Goal: Task Accomplishment & Management: Use online tool/utility

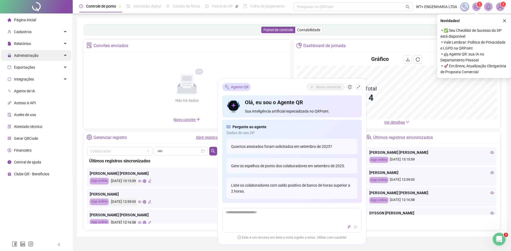
click at [37, 55] on div "Administração" at bounding box center [36, 55] width 70 height 11
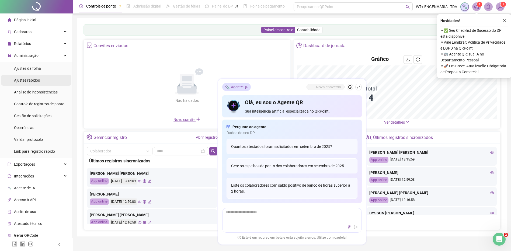
click at [51, 81] on li "Ajustes rápidos" at bounding box center [36, 80] width 70 height 11
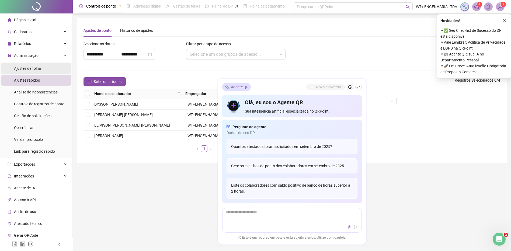
click at [45, 68] on li "Ajustes da folha" at bounding box center [36, 68] width 70 height 11
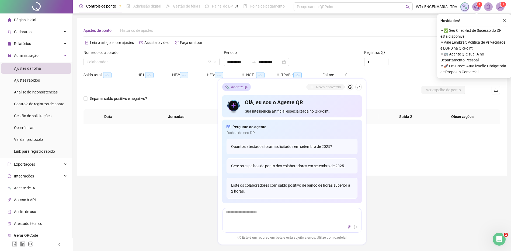
type input "**********"
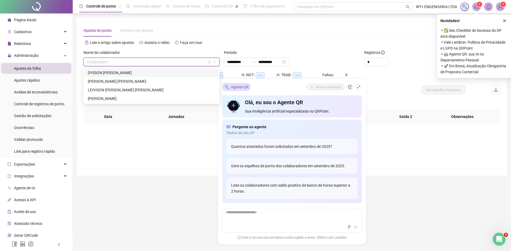
click at [99, 61] on input "search" at bounding box center [149, 62] width 125 height 8
click at [104, 79] on div "JOAO PEDRO SAMUEL DE CASTRO" at bounding box center [152, 81] width 128 height 6
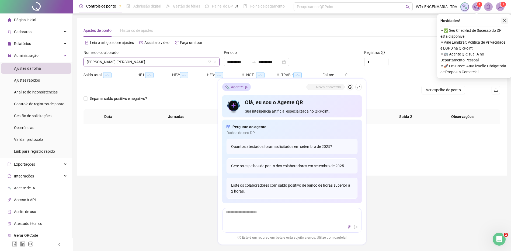
click at [507, 24] on button "button" at bounding box center [505, 21] width 6 height 6
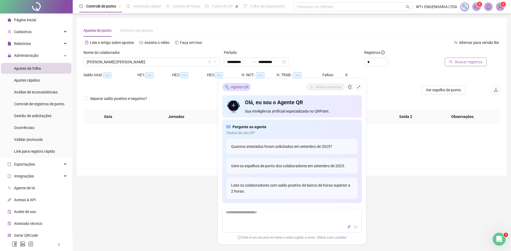
click at [479, 60] on span "Buscar registros" at bounding box center [469, 62] width 28 height 6
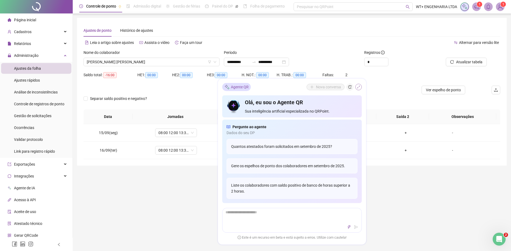
click at [359, 85] on icon "shrink" at bounding box center [359, 87] width 4 height 4
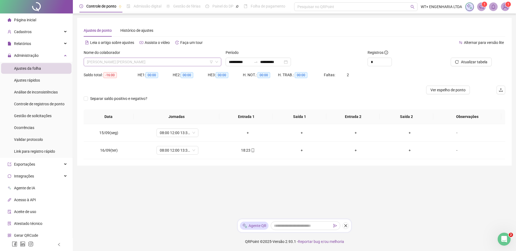
click at [131, 64] on span "JOAO PEDRO SAMUEL DE CASTRO" at bounding box center [152, 62] width 131 height 8
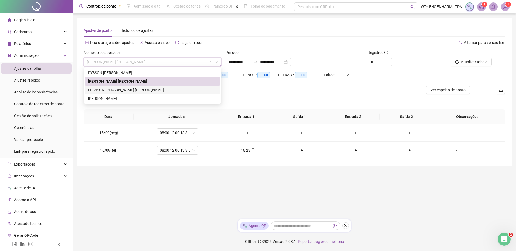
click at [128, 88] on div "LEIVISON CUNHA BARBOSA" at bounding box center [152, 90] width 129 height 6
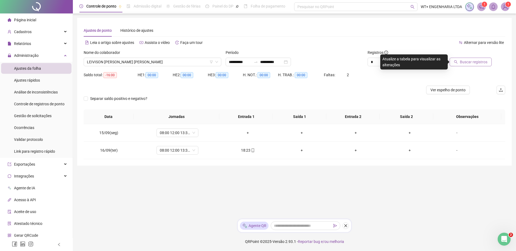
click at [471, 58] on button "Buscar registros" at bounding box center [470, 62] width 42 height 9
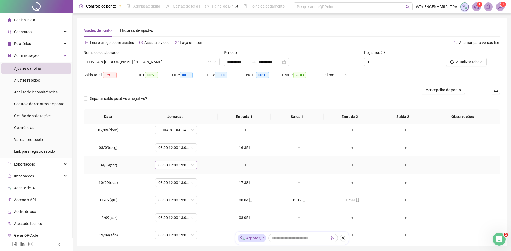
scroll to position [144, 0]
click at [174, 216] on span "Sem jornada" at bounding box center [176, 217] width 35 height 8
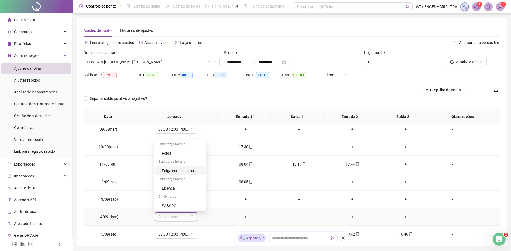
scroll to position [141, 0]
click at [182, 169] on div "Folga" at bounding box center [182, 172] width 40 height 6
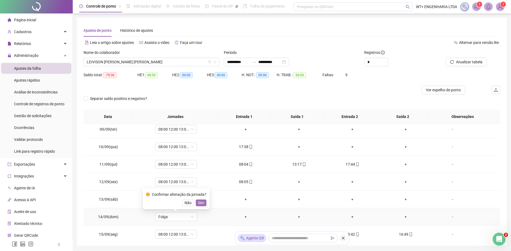
click at [201, 203] on span "Sim" at bounding box center [201, 203] width 6 height 6
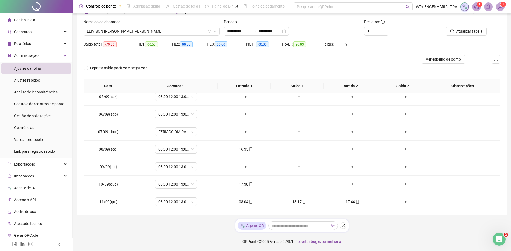
scroll to position [22, 0]
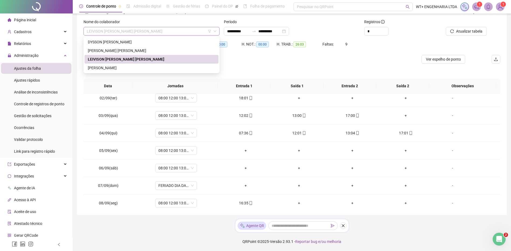
click at [146, 28] on span "LEIVISON CUNHA BARBOSA" at bounding box center [152, 31] width 130 height 8
click at [131, 67] on div "MAURICIO DE OLIVEIRA" at bounding box center [152, 68] width 128 height 6
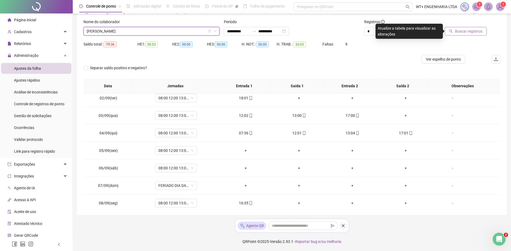
click at [462, 34] on span "Buscar registros" at bounding box center [469, 31] width 28 height 6
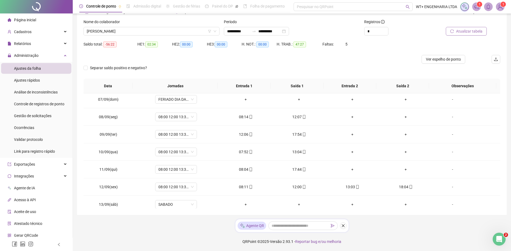
scroll to position [165, 0]
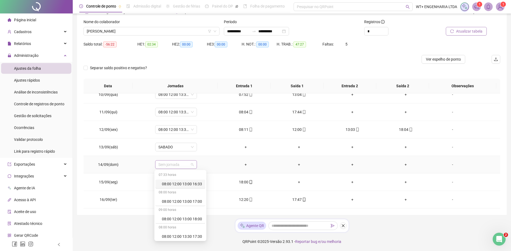
click at [183, 163] on span "Sem jornada" at bounding box center [176, 165] width 35 height 8
click at [172, 216] on div "Folga" at bounding box center [182, 216] width 40 height 6
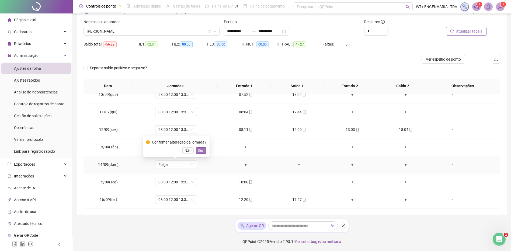
click at [198, 153] on span "Sim" at bounding box center [201, 151] width 6 height 6
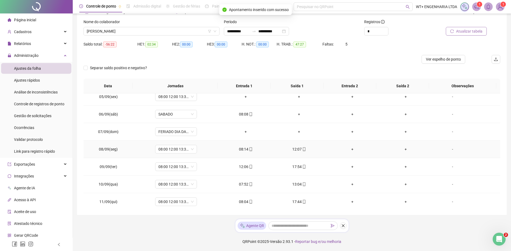
scroll to position [0, 0]
